Goal: Check status

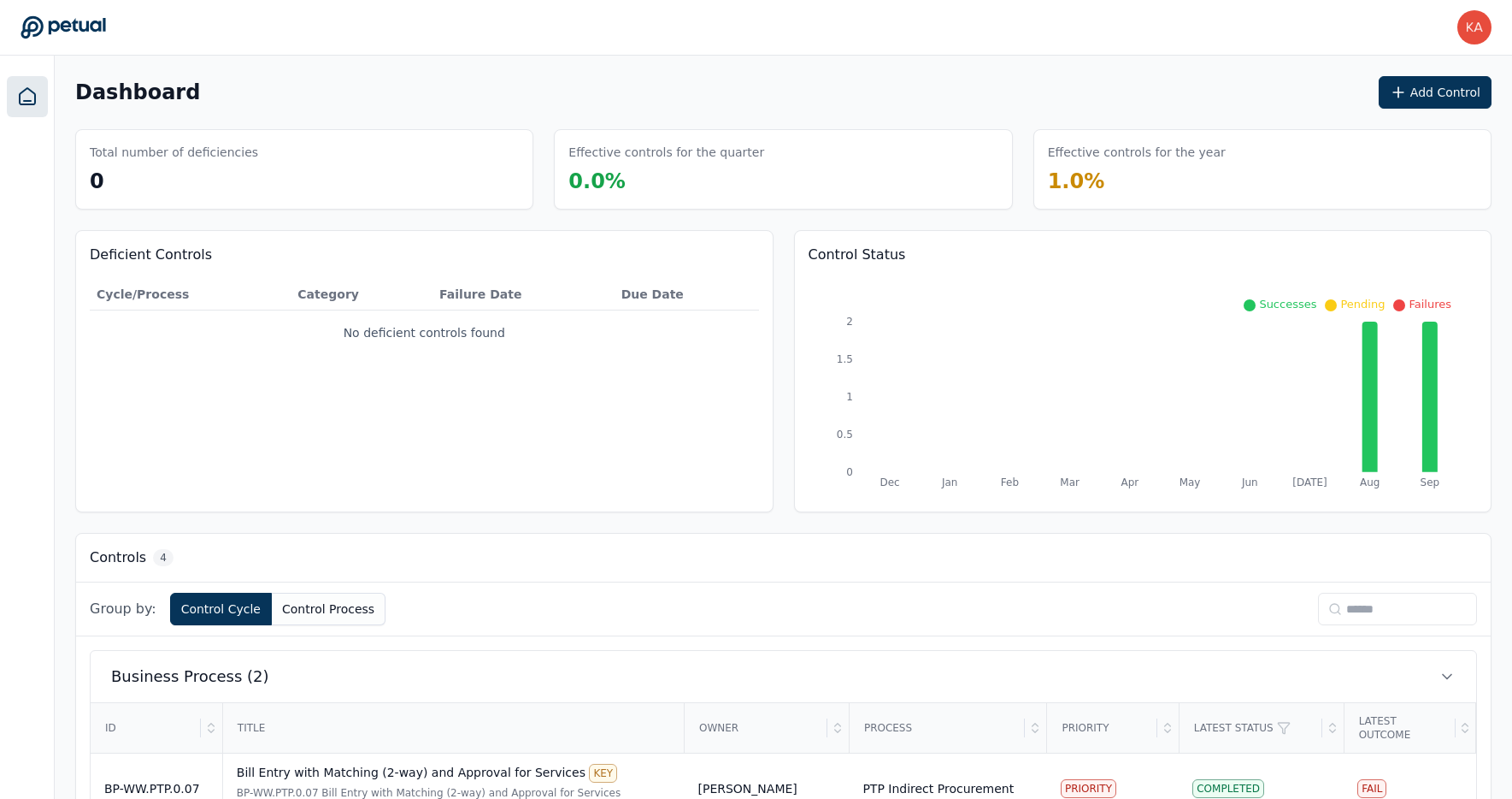
scroll to position [391, 0]
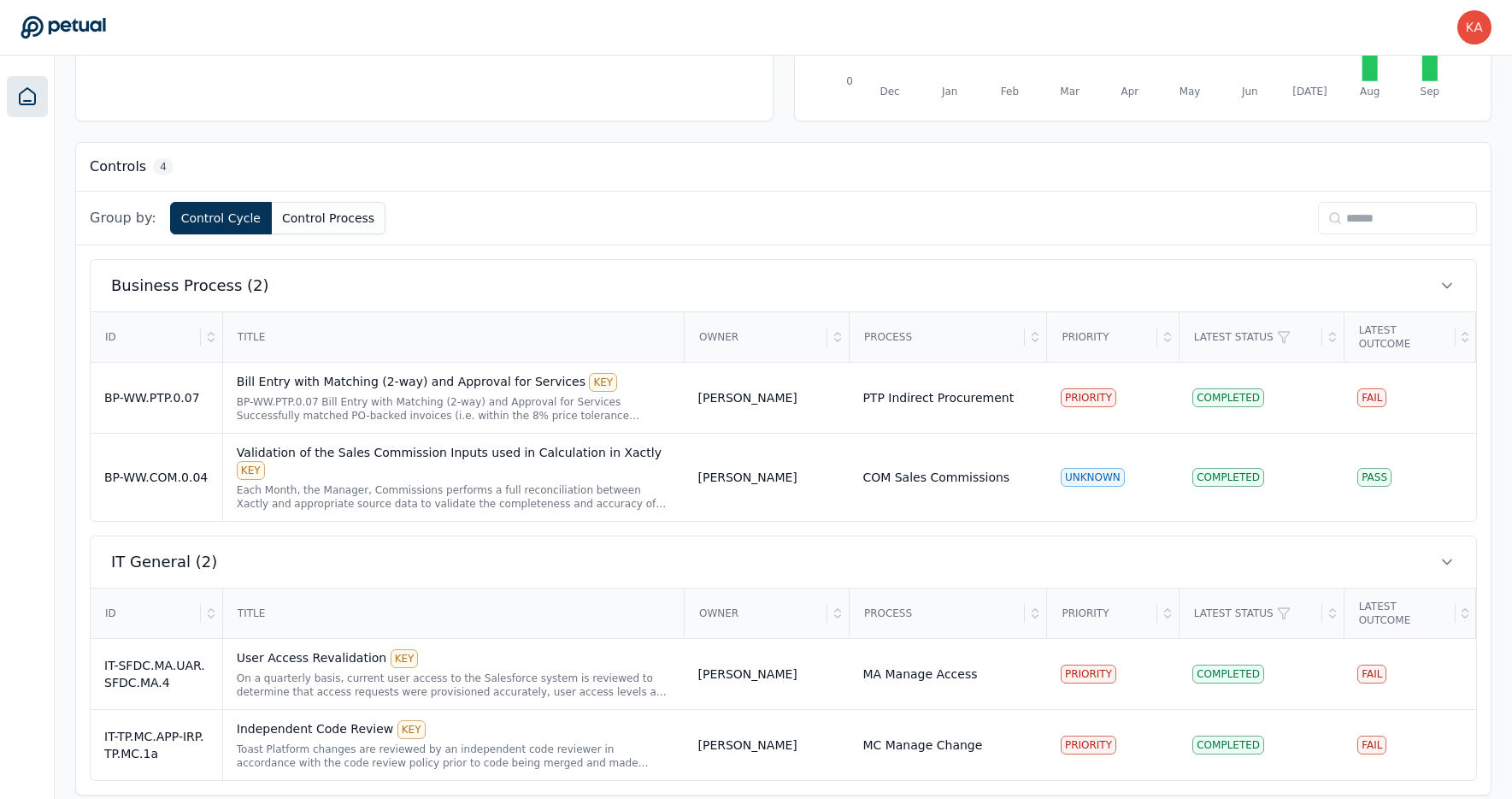
click at [17, 97] on icon at bounding box center [27, 97] width 20 height 20
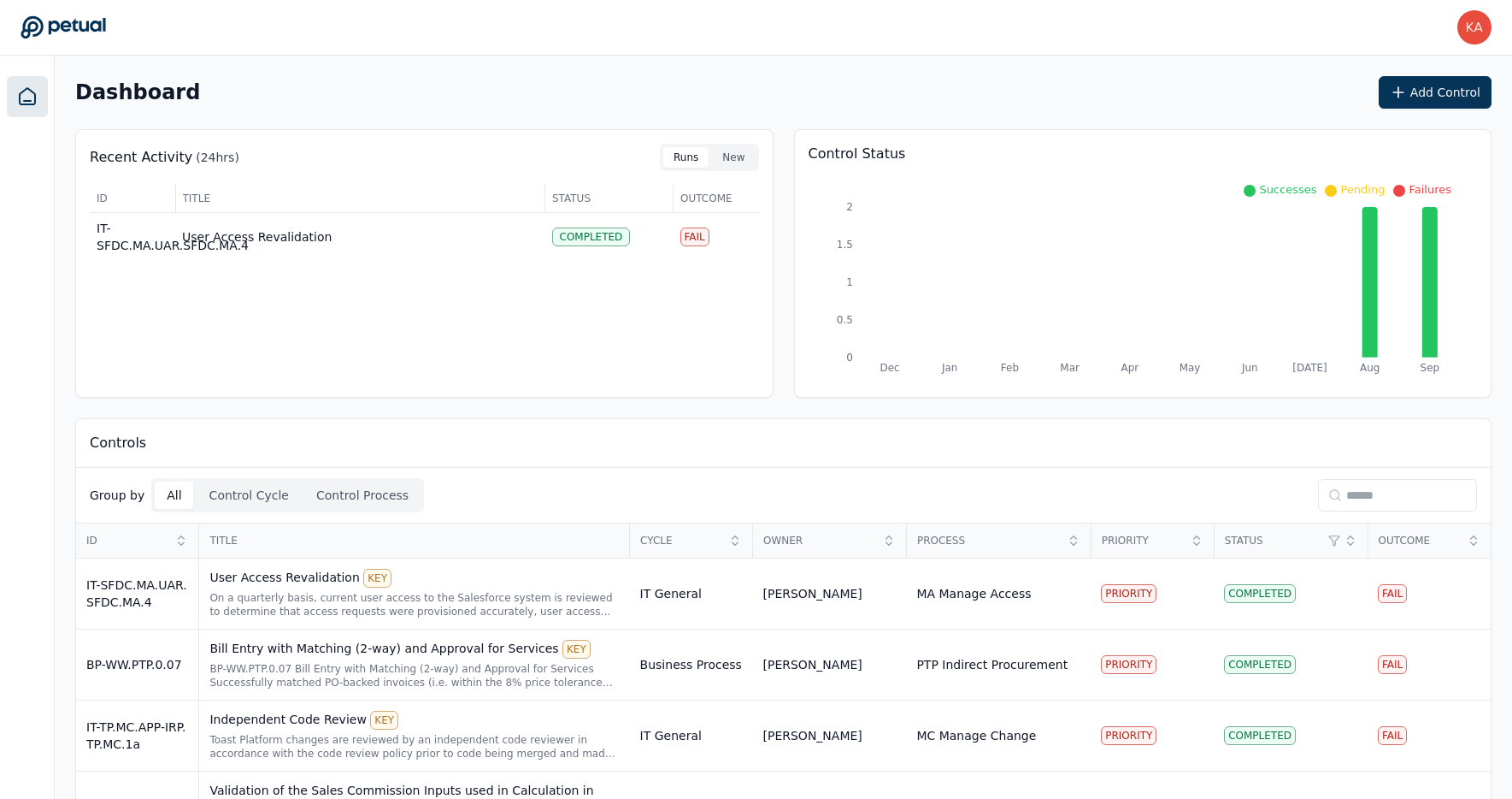
click at [213, 451] on div "Controls" at bounding box center [784, 443] width 1415 height 48
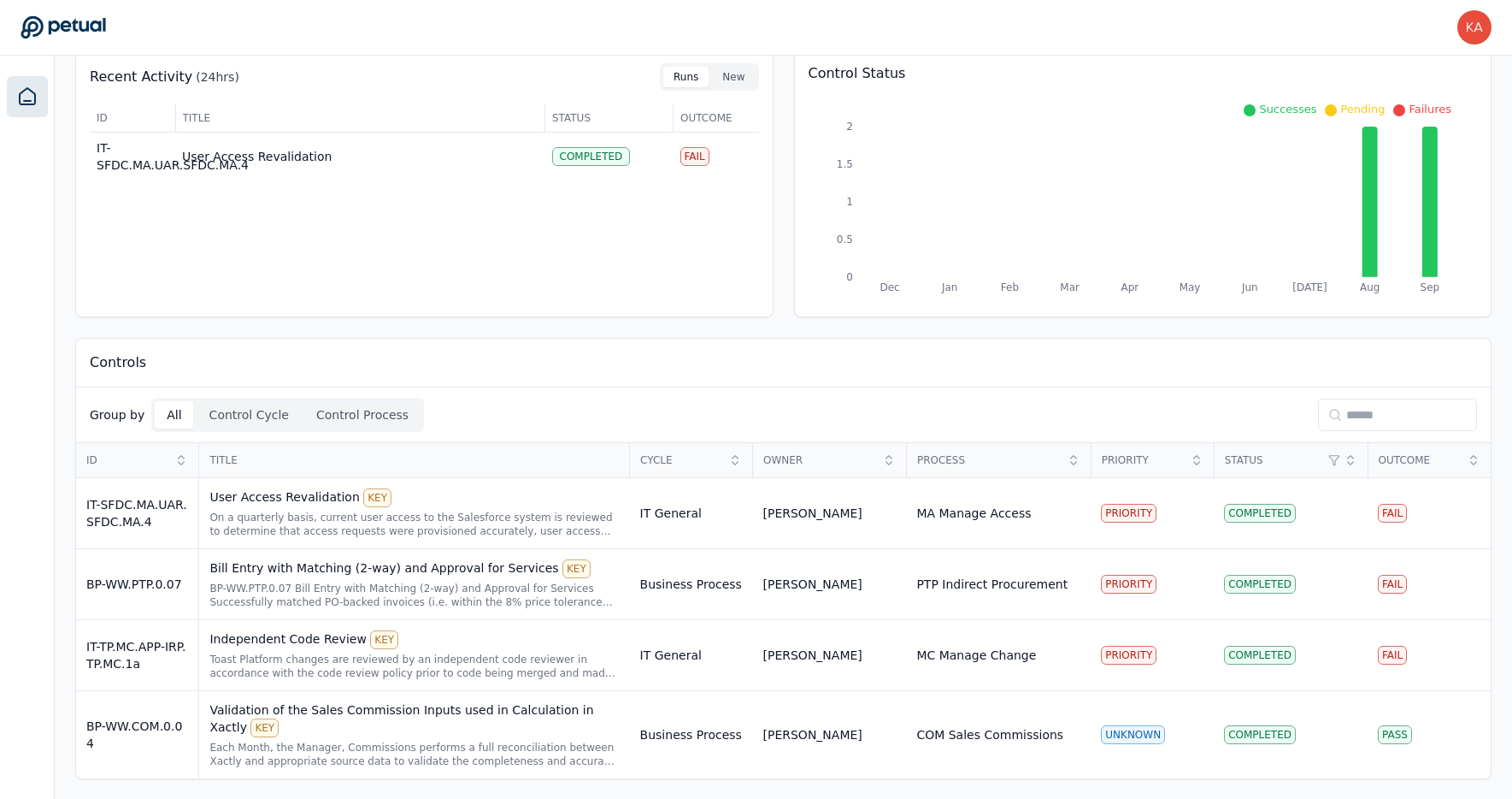
scroll to position [81, 0]
click at [163, 724] on div "BP-WW.COM.0.04" at bounding box center [137, 733] width 101 height 34
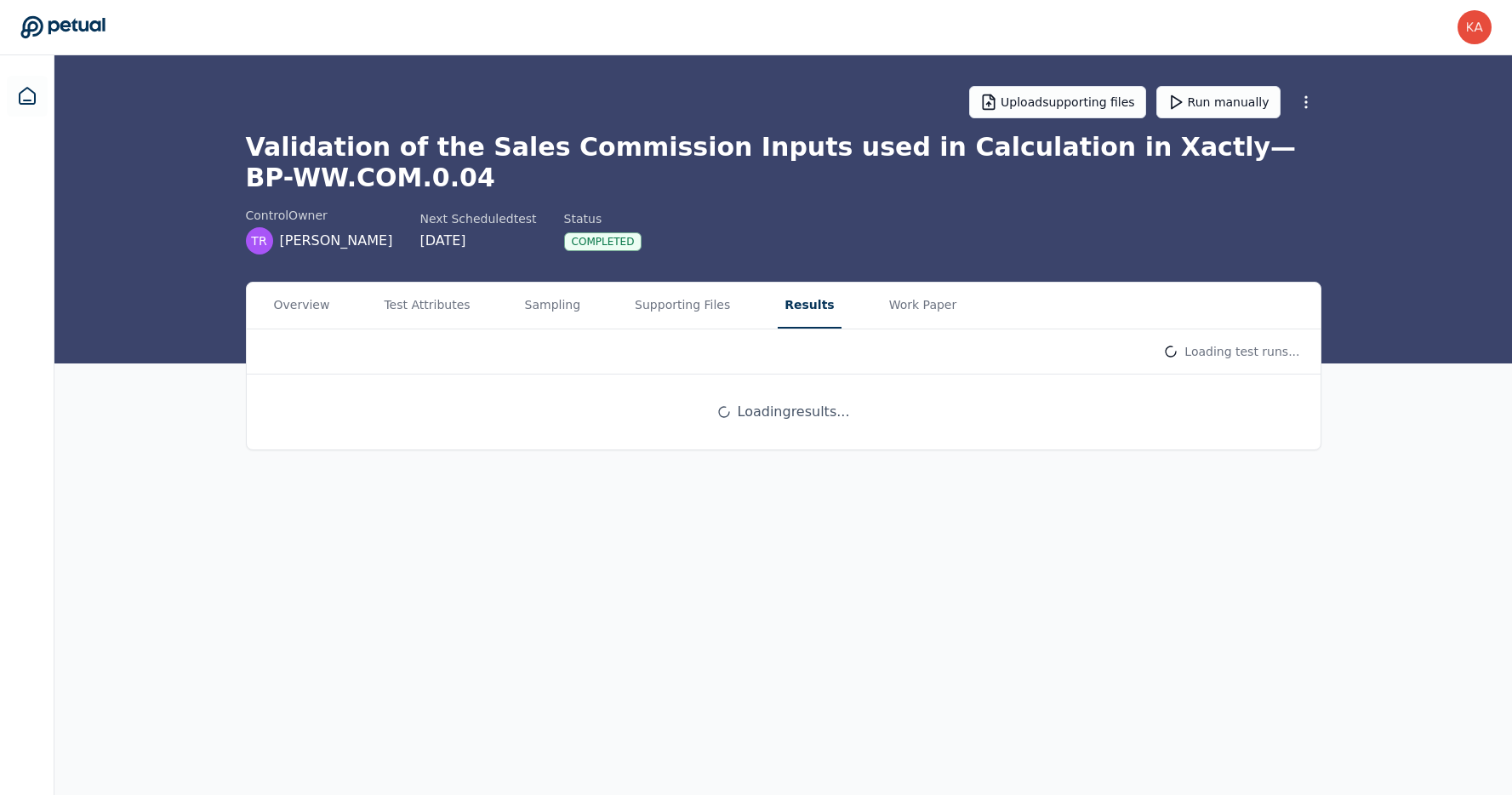
click at [784, 154] on main "Upload supporting files Run manually Validation of the Sales Commission Inputs …" at bounding box center [783, 425] width 1457 height 739
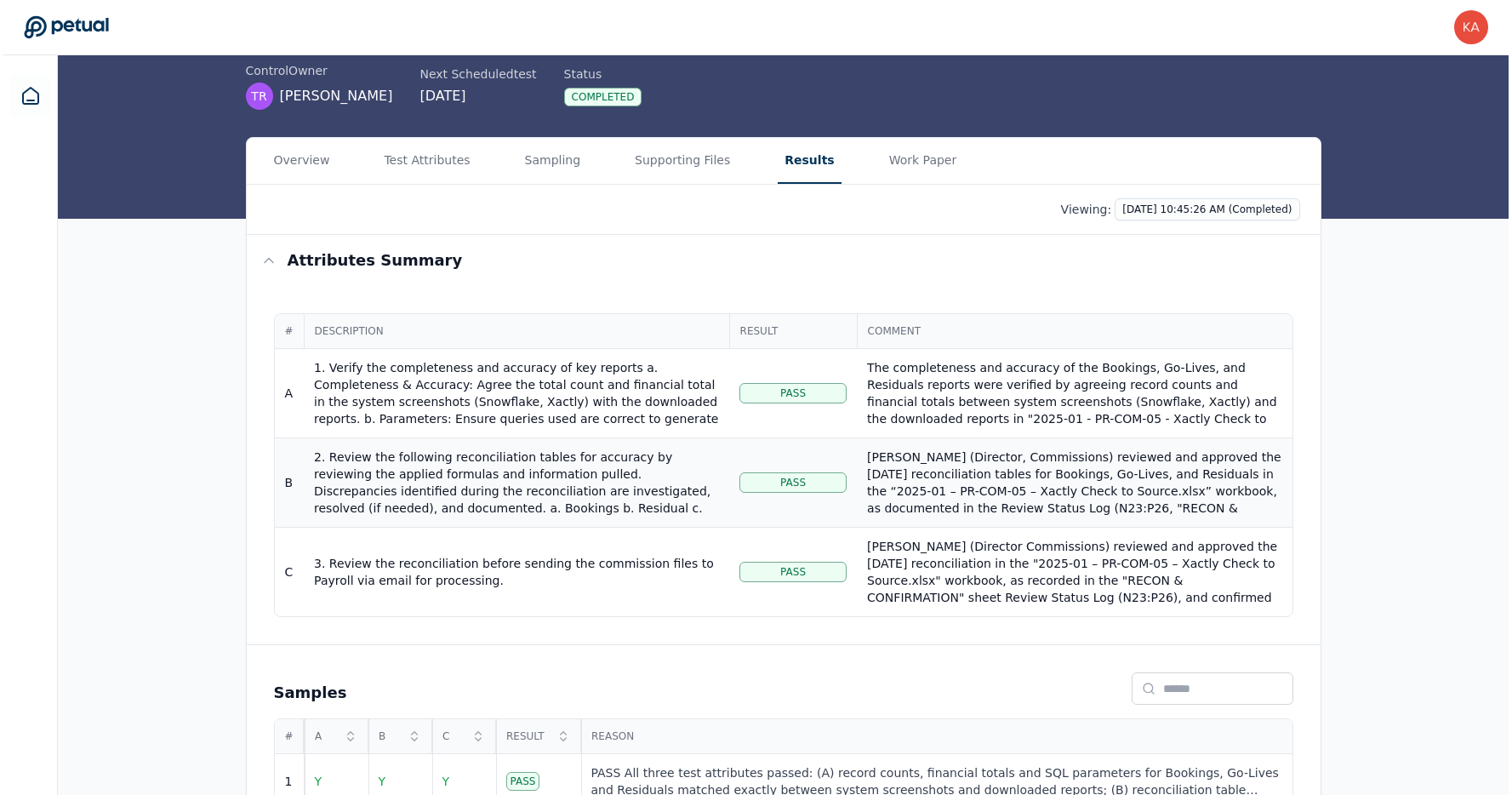
scroll to position [187, 0]
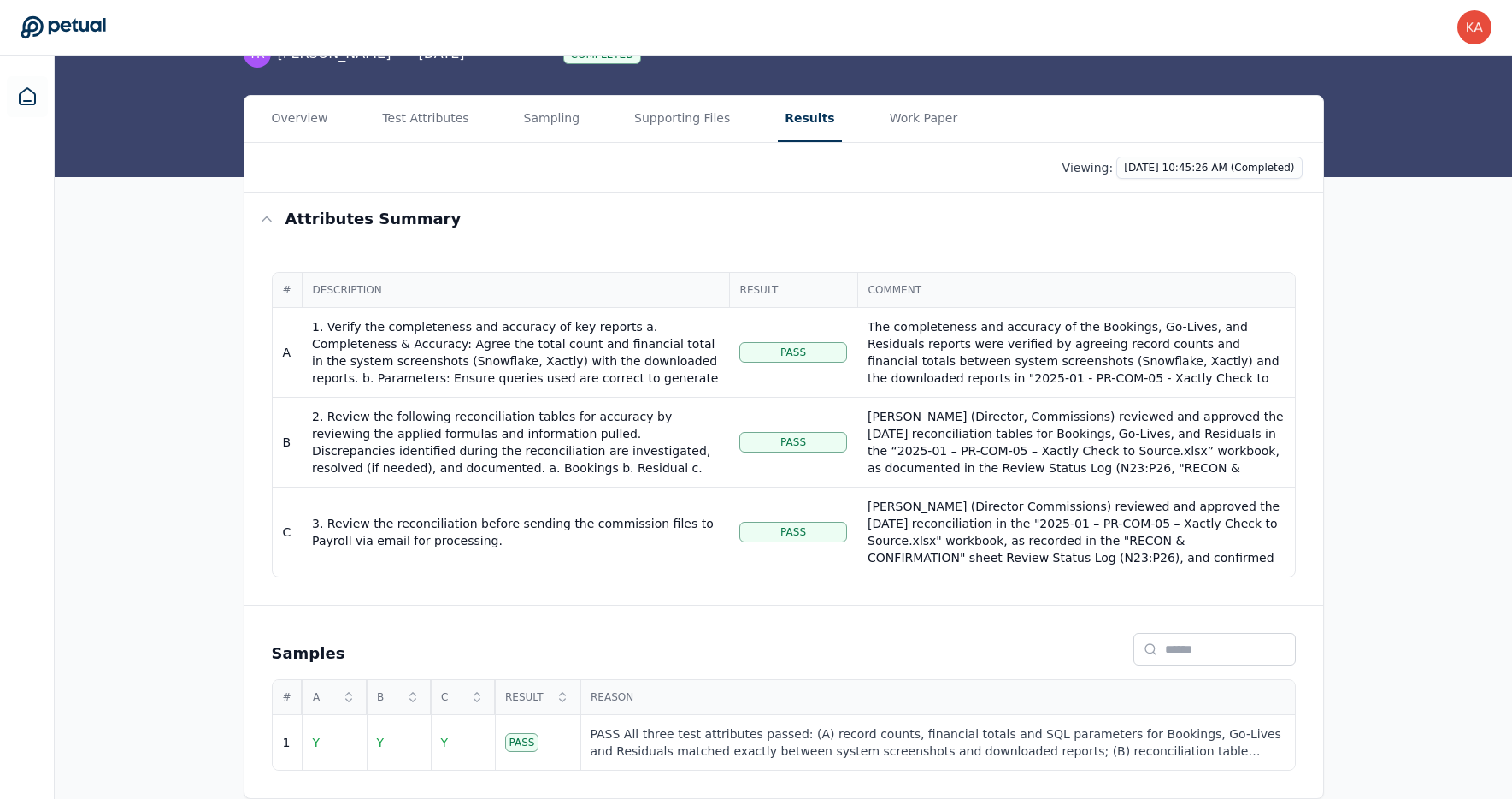
click at [910, 143] on div "Viewing: 9/29/2025, 10:45:26 AM (Completed)" at bounding box center [784, 168] width 1079 height 50
click at [691, 738] on div "PASS All three test attributes passed: (A) record counts, financial totals and …" at bounding box center [938, 742] width 695 height 34
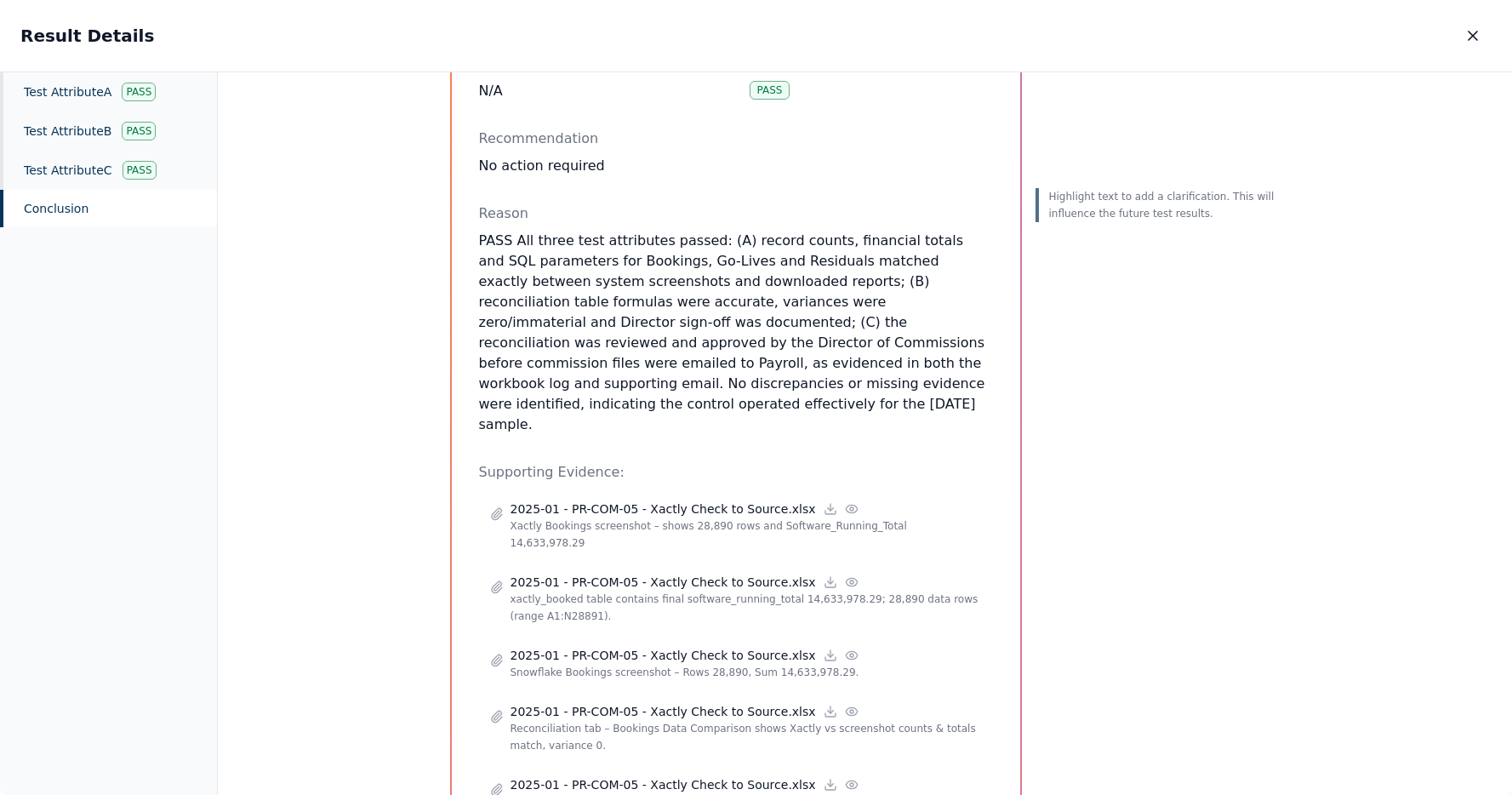
scroll to position [241, 0]
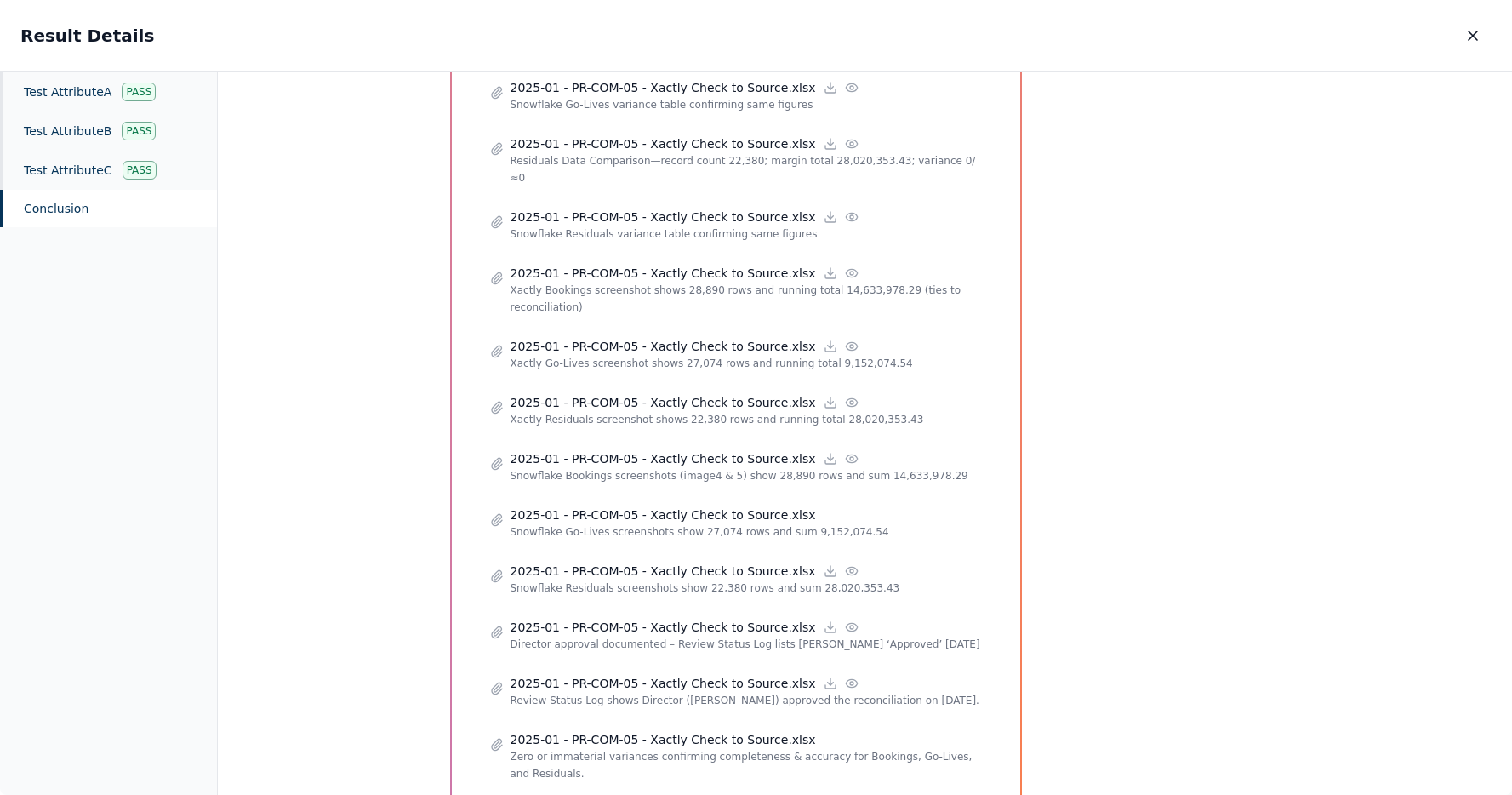
scroll to position [1833, 0]
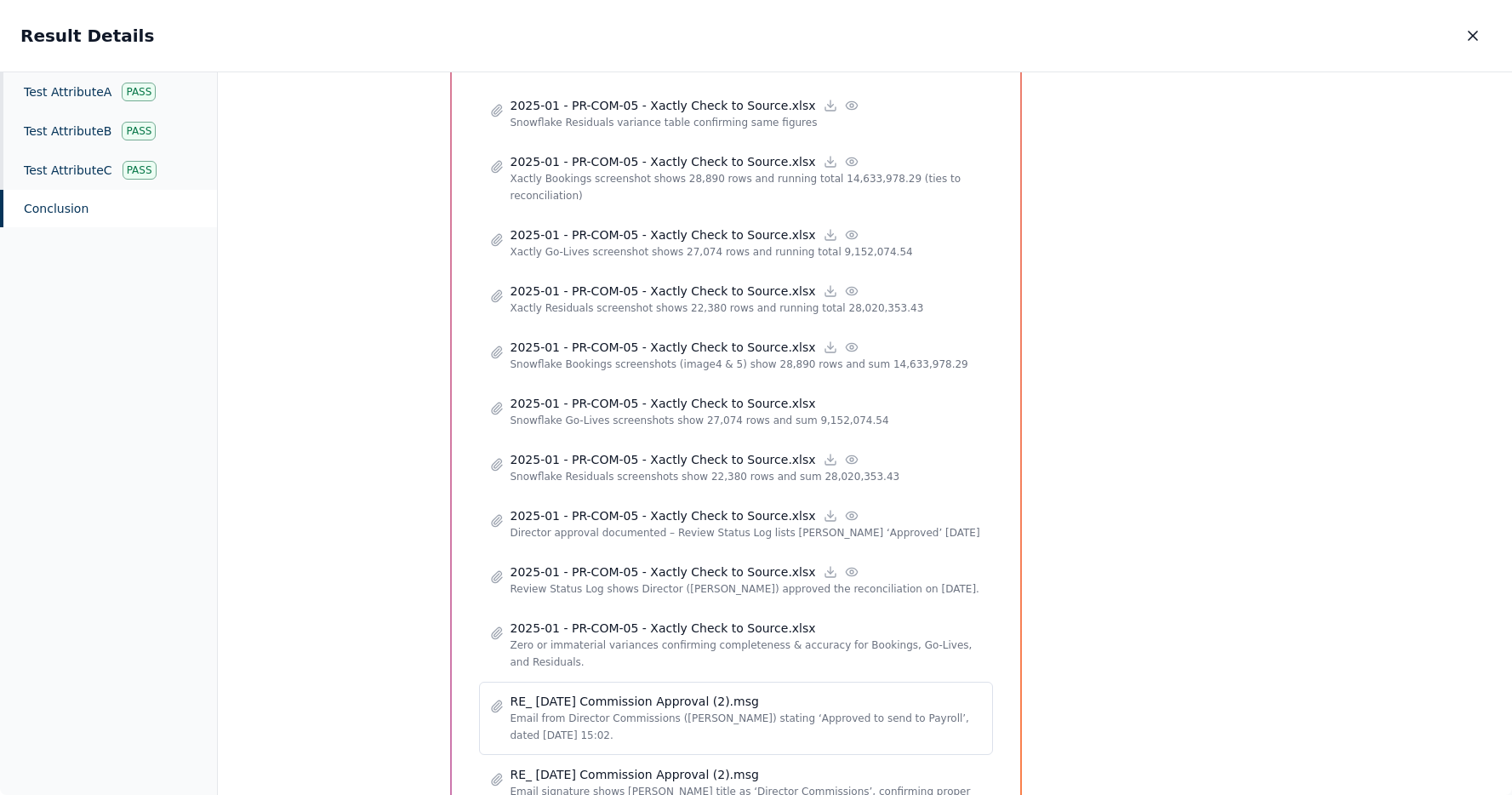
click at [706, 692] on p "RE_ Jan25 Commission Approval (2).msg" at bounding box center [635, 700] width 248 height 17
click at [598, 710] on p "Email from Director Commissions (Erik Holm) stating ‘Approved to send to Payrol…" at bounding box center [746, 726] width 472 height 34
drag, startPoint x: 564, startPoint y: 627, endPoint x: 504, endPoint y: 598, distance: 66.6
click at [504, 681] on div "RE_ Jan25 Commission Approval (2).msg Email from Director Commissions (Erik Hol…" at bounding box center [736, 717] width 514 height 73
click at [591, 692] on p "RE_ Jan25 Commission Approval (2).msg" at bounding box center [635, 700] width 248 height 17
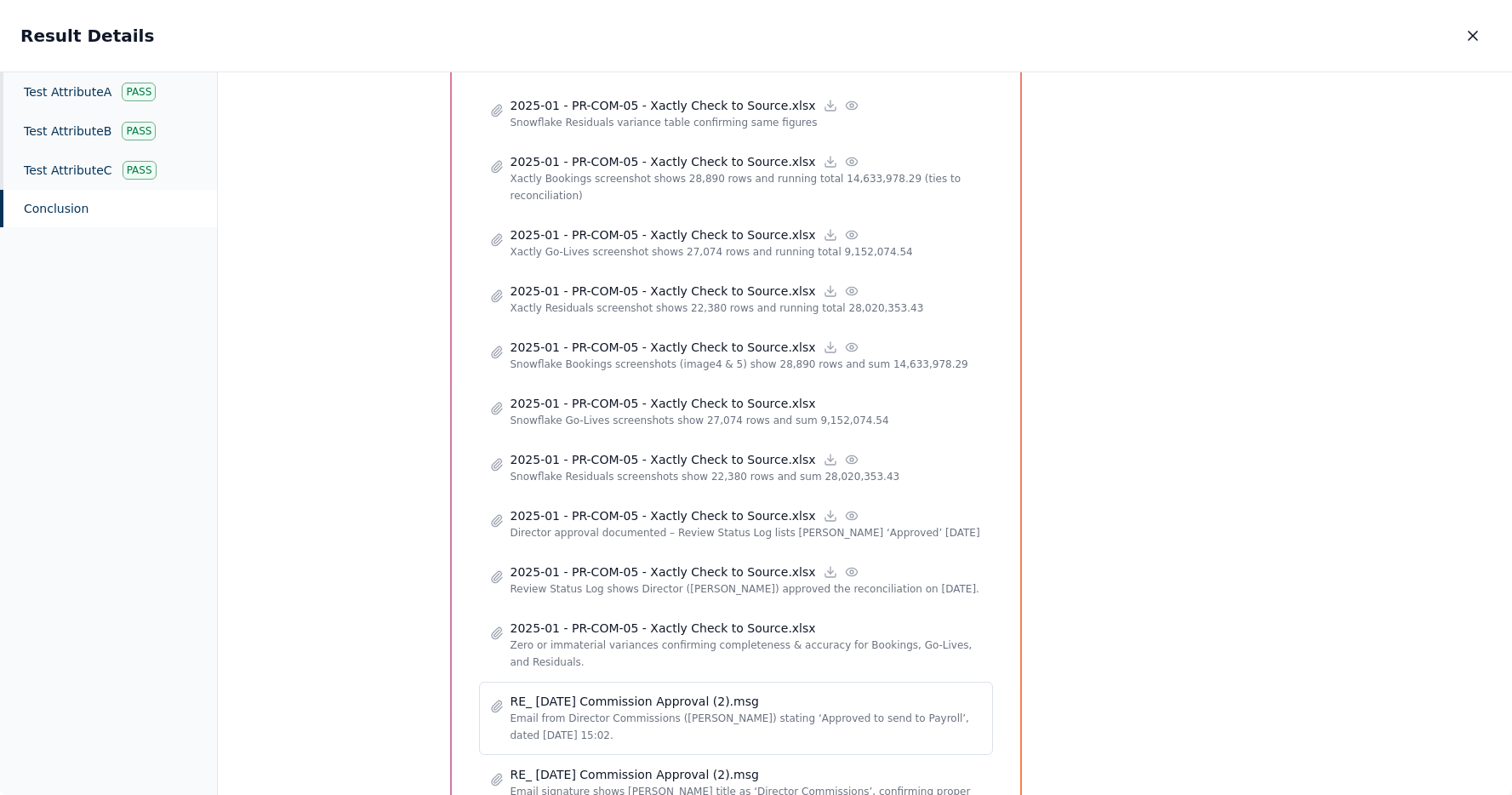
click at [491, 700] on icon at bounding box center [496, 706] width 9 height 11
click at [548, 710] on p "Email from Director Commissions (Erik Holm) stating ‘Approved to send to Payrol…" at bounding box center [746, 726] width 472 height 34
drag, startPoint x: 565, startPoint y: 678, endPoint x: 696, endPoint y: 749, distance: 149.0
click at [681, 710] on p "Email from Director Commissions (Erik Holm) stating ‘Approved to send to Payrol…" at bounding box center [746, 726] width 472 height 34
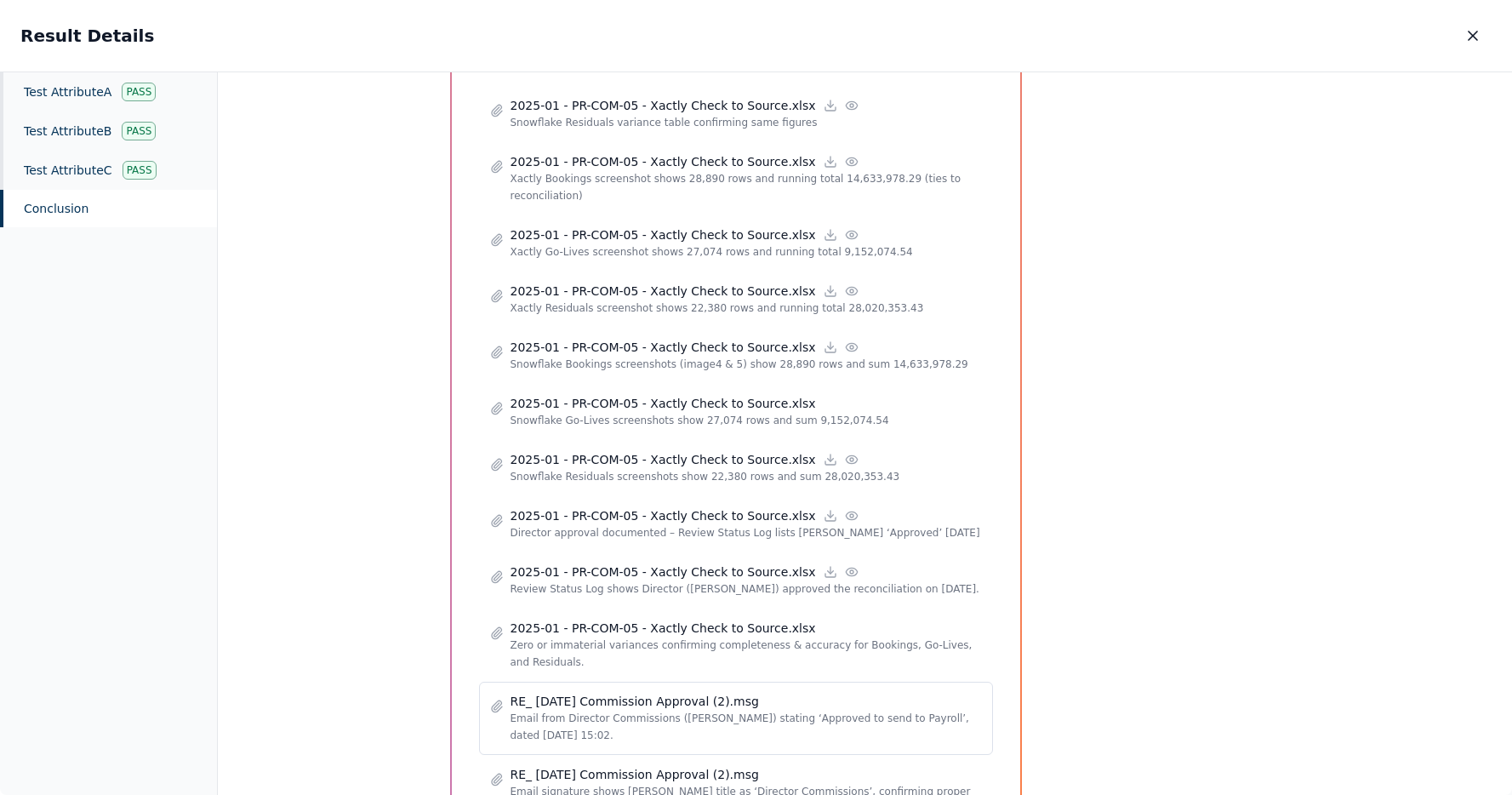
click at [712, 692] on p "RE_ Jan25 Commission Approval (2).msg" at bounding box center [635, 700] width 248 height 17
click at [491, 700] on icon at bounding box center [496, 706] width 9 height 11
